Goal: Task Accomplishment & Management: Complete application form

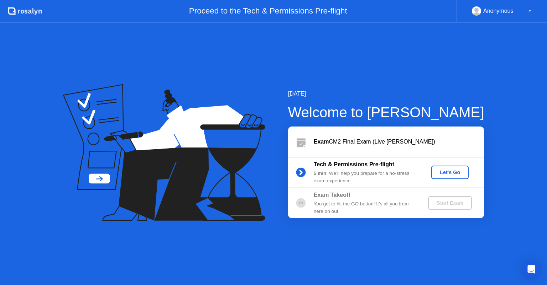
click at [350, 207] on div "You get to hit the GO button! It’s all you from here on out" at bounding box center [365, 208] width 103 height 15
click at [456, 173] on div "Let's Go" at bounding box center [450, 173] width 32 height 6
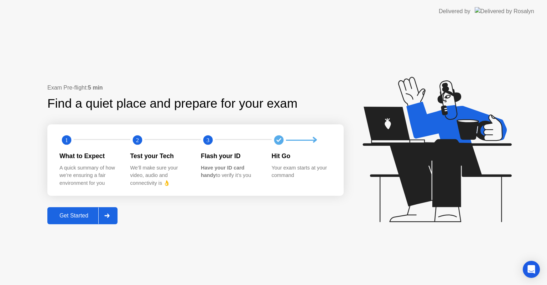
click at [95, 218] on div "Get Started" at bounding box center [73, 216] width 49 height 6
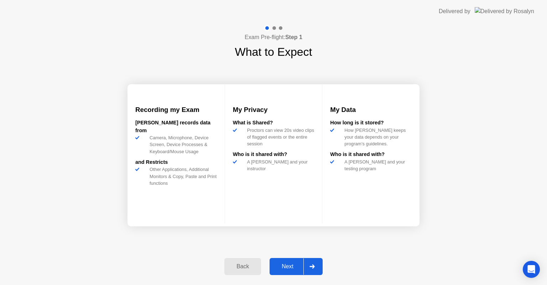
click at [287, 268] on div "Next" at bounding box center [288, 267] width 32 height 6
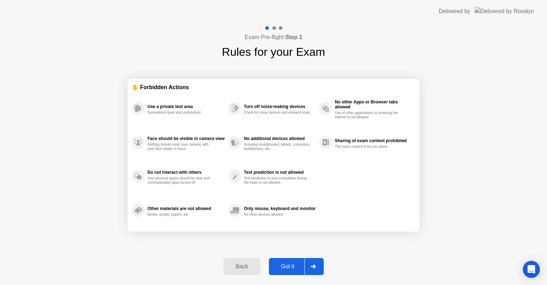
click at [287, 268] on div "Got it" at bounding box center [287, 267] width 33 height 6
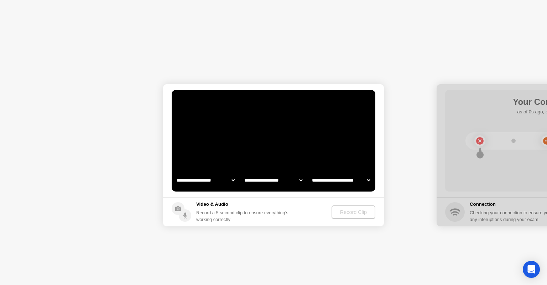
select select "**********"
select select "*******"
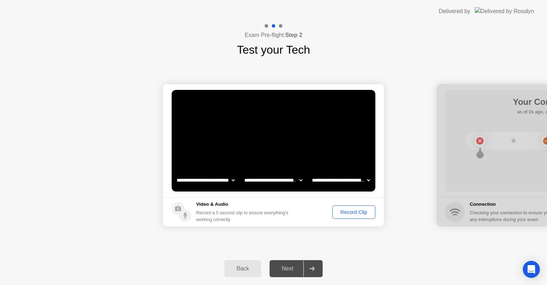
click at [294, 272] on div "Next" at bounding box center [288, 269] width 32 height 6
click at [354, 216] on button "Record Clip" at bounding box center [353, 213] width 43 height 14
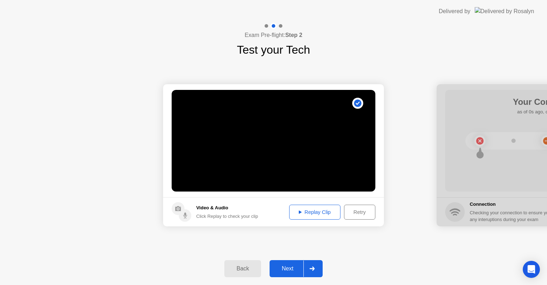
click at [283, 269] on div "Next" at bounding box center [288, 269] width 32 height 6
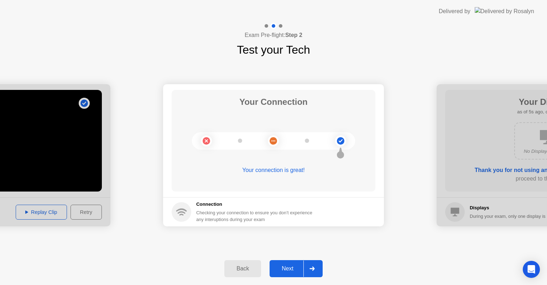
click at [285, 270] on div "Next" at bounding box center [288, 269] width 32 height 6
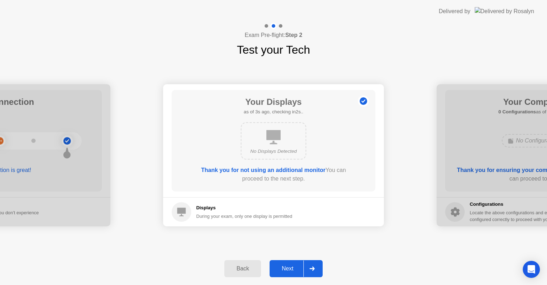
click at [285, 270] on div "Next" at bounding box center [288, 269] width 32 height 6
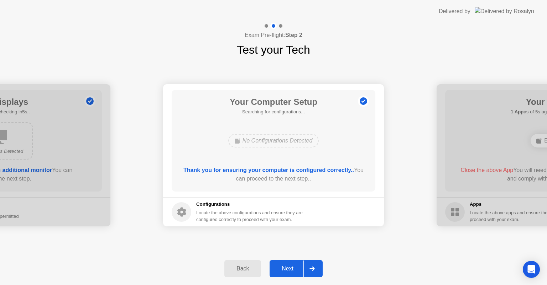
click at [293, 271] on div "Next" at bounding box center [288, 269] width 32 height 6
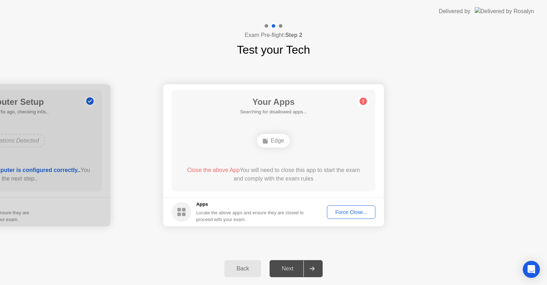
click at [356, 214] on div "Force Close..." at bounding box center [350, 213] width 43 height 6
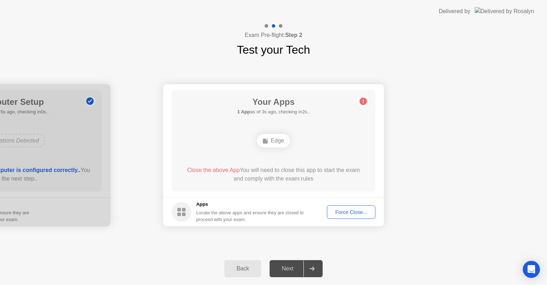
click at [222, 172] on span "Close the above App" at bounding box center [213, 170] width 53 height 6
click at [335, 211] on div "Force Close..." at bounding box center [350, 213] width 43 height 6
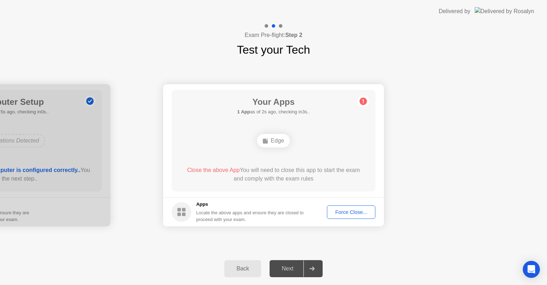
click at [359, 103] on icon at bounding box center [362, 101] width 11 height 11
click at [364, 104] on circle at bounding box center [363, 101] width 7 height 7
click at [249, 267] on div "Back" at bounding box center [242, 269] width 32 height 6
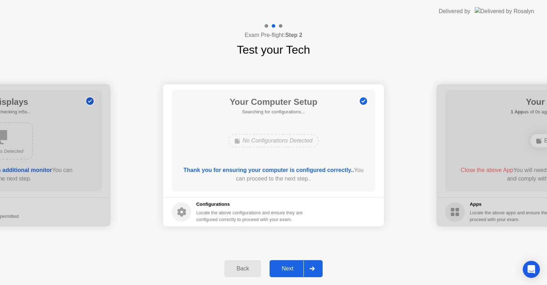
click at [282, 271] on div "Next" at bounding box center [288, 269] width 32 height 6
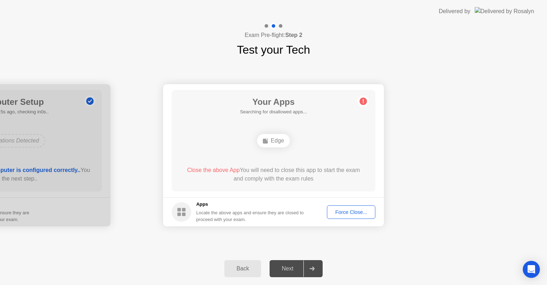
click at [352, 213] on div "Force Close..." at bounding box center [350, 213] width 43 height 6
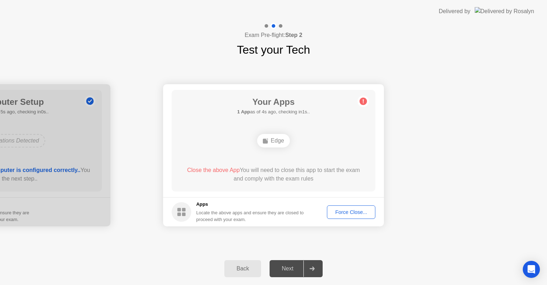
click at [369, 104] on div "Your Apps 1 App as of 4s ago, checking in1s.. Edge Close the above App You will…" at bounding box center [274, 141] width 204 height 102
click at [363, 103] on icon at bounding box center [363, 102] width 1 height 4
click at [314, 269] on icon at bounding box center [311, 269] width 5 height 4
click at [185, 211] on rect at bounding box center [184, 210] width 4 height 4
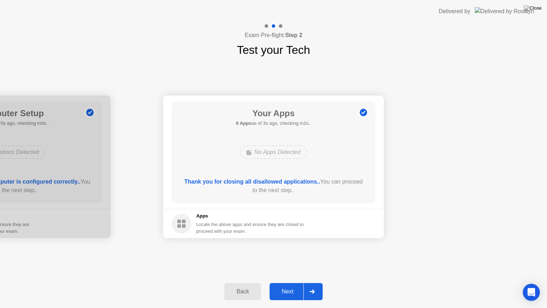
click at [293, 285] on div "Next" at bounding box center [288, 291] width 32 height 6
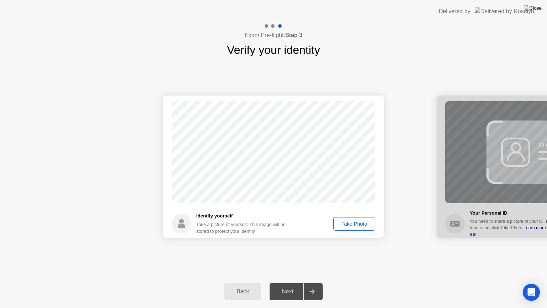
click at [357, 222] on div "Take Photo" at bounding box center [354, 224] width 37 height 6
click at [281, 285] on div "Next" at bounding box center [288, 291] width 32 height 6
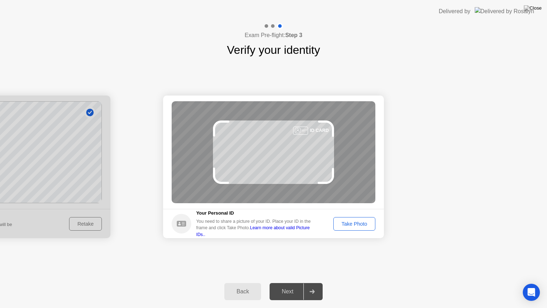
click at [348, 226] on div "Take Photo" at bounding box center [354, 224] width 37 height 6
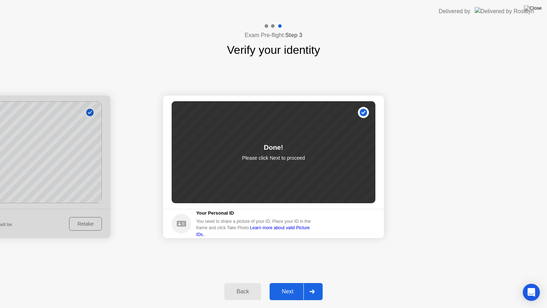
click at [282, 285] on div "Next" at bounding box center [288, 291] width 32 height 6
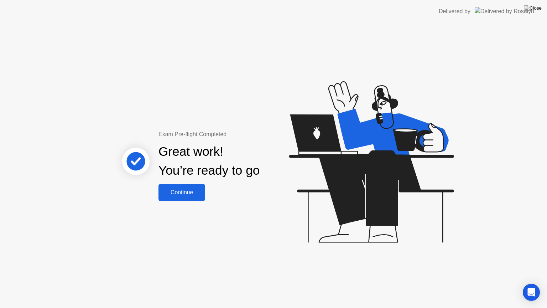
click at [189, 192] on div "Continue" at bounding box center [182, 192] width 42 height 6
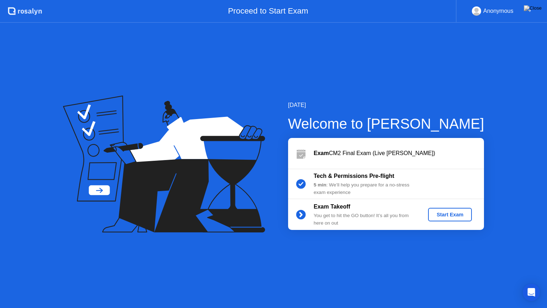
click at [439, 216] on div "Start Exam" at bounding box center [450, 214] width 38 height 6
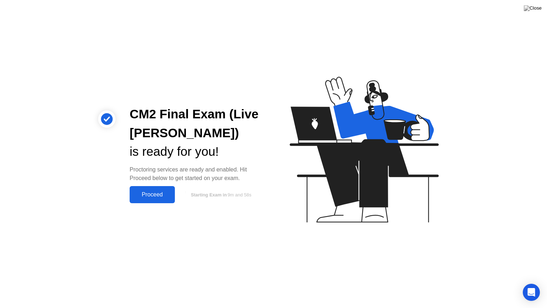
click at [142, 197] on div "Proceed" at bounding box center [152, 194] width 41 height 6
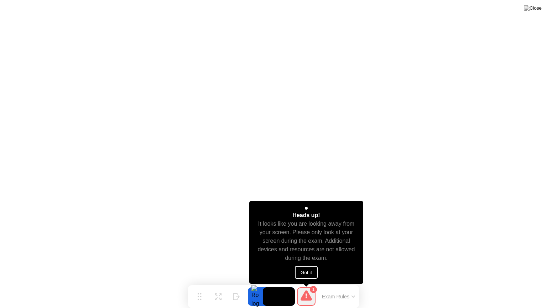
click at [309, 269] on button "Got it" at bounding box center [306, 272] width 23 height 13
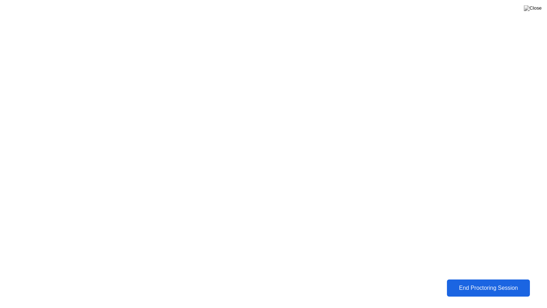
click at [483, 284] on div "End Proctoring Session" at bounding box center [487, 287] width 81 height 7
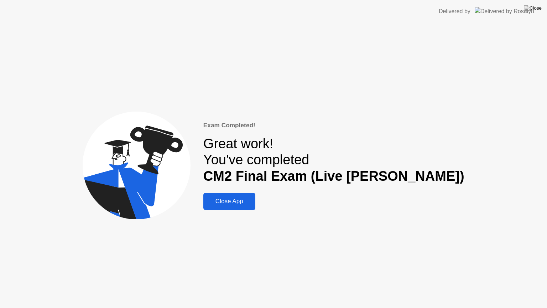
click at [253, 203] on div "Close App" at bounding box center [229, 201] width 48 height 7
